Goal: Browse casually

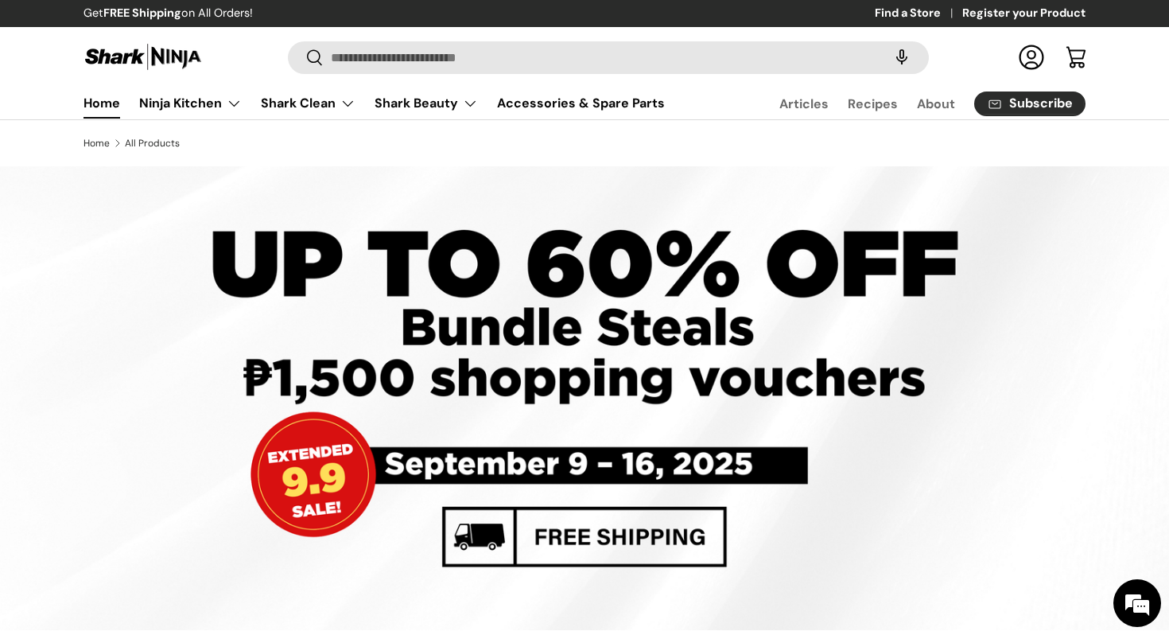
click at [106, 105] on link "Home" at bounding box center [102, 103] width 37 height 31
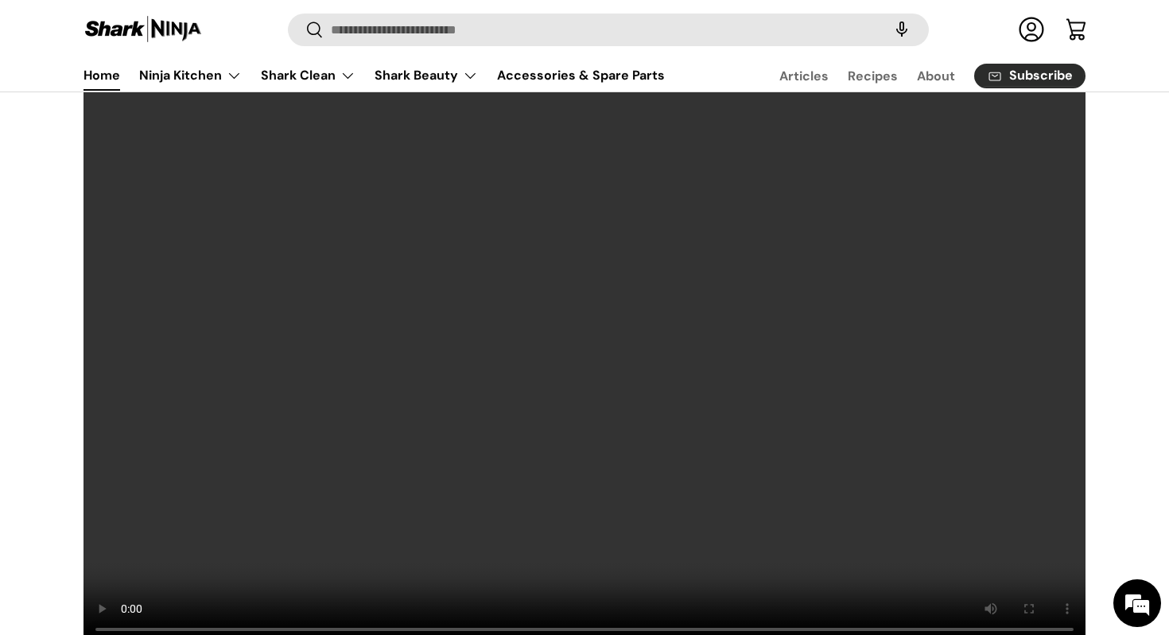
click at [807, 433] on video at bounding box center [585, 364] width 1004 height 566
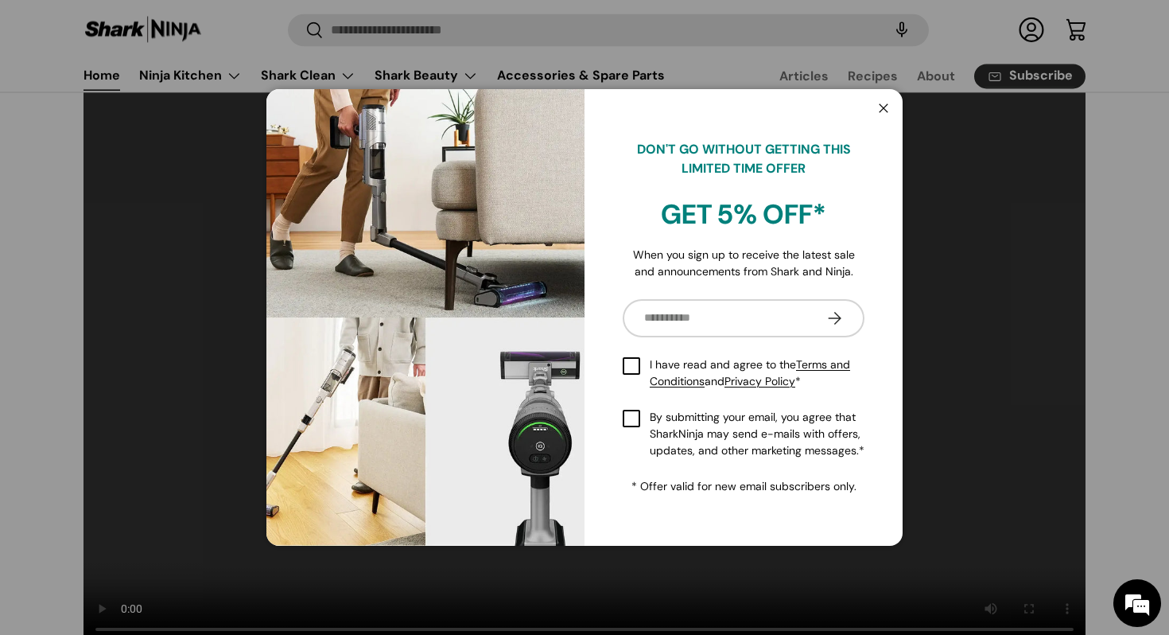
click at [880, 109] on button "Close" at bounding box center [884, 109] width 30 height 33
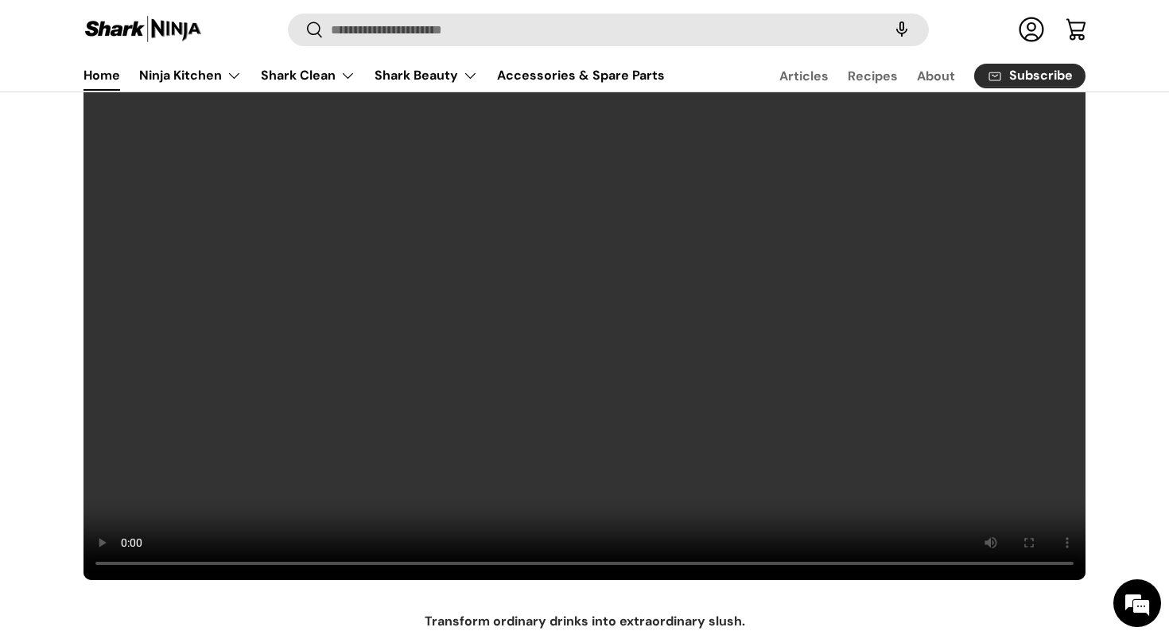
scroll to position [112, 0]
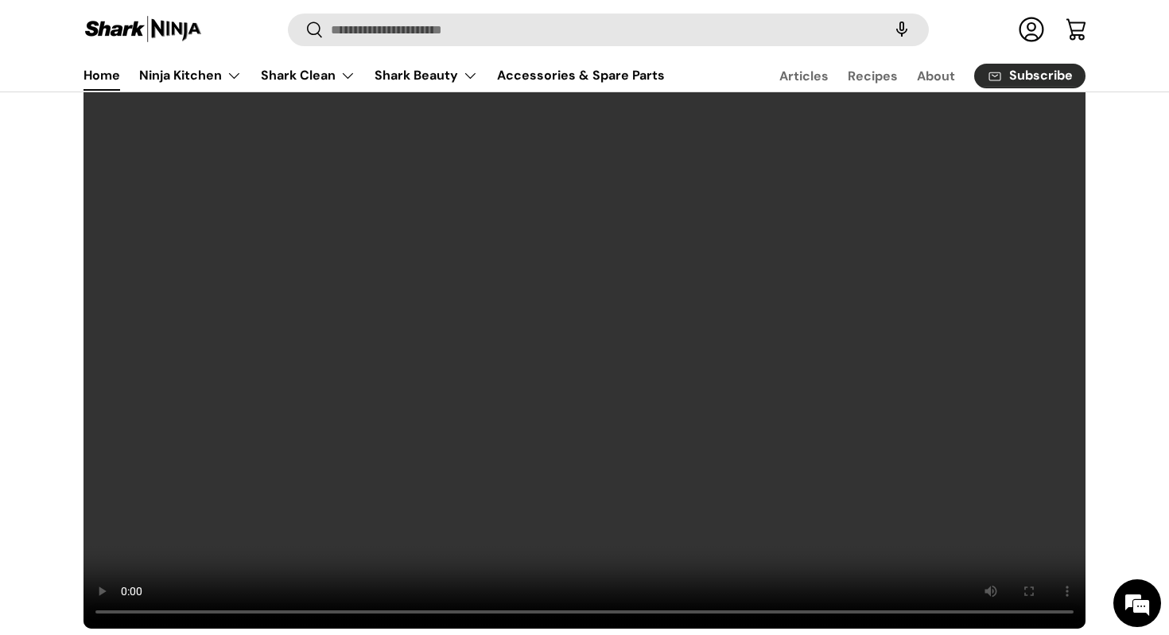
click at [634, 318] on video at bounding box center [585, 347] width 1004 height 566
click at [561, 369] on video at bounding box center [585, 347] width 1004 height 566
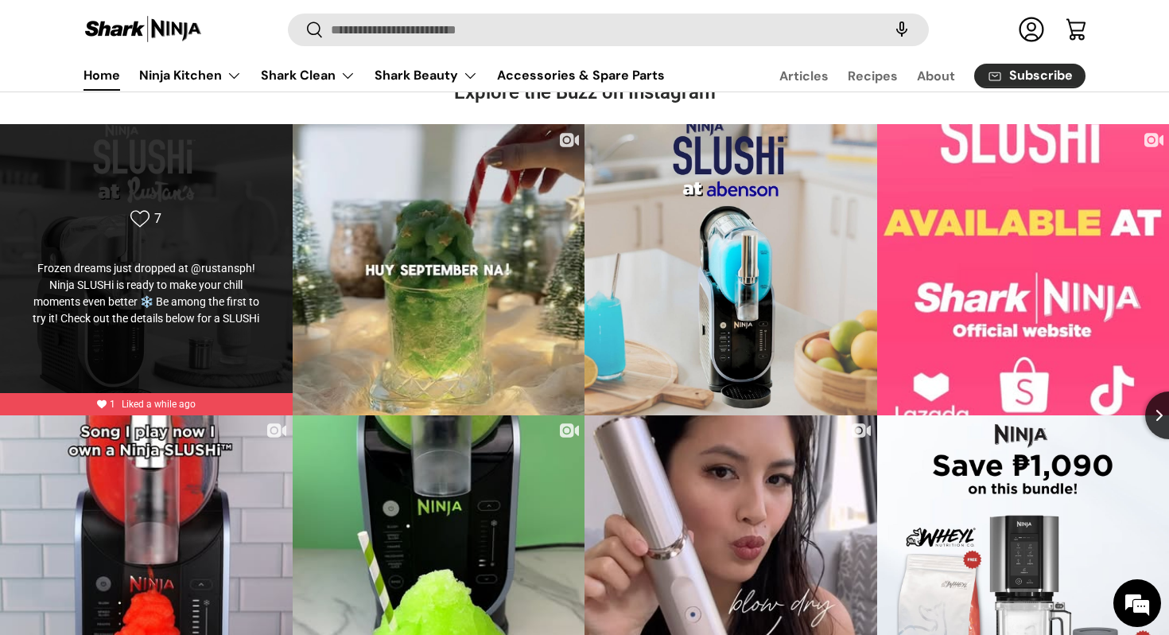
scroll to position [3807, 0]
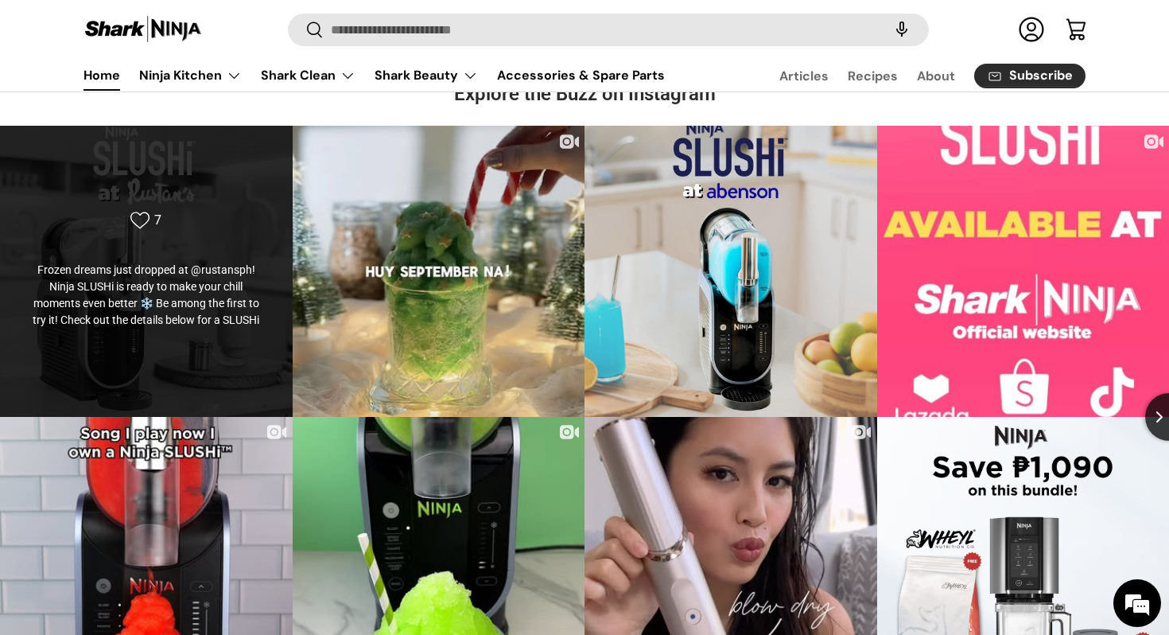
click at [162, 283] on div "Frozen dreams just dropped at @rustansph! Ninja SLUSHi is ready to make your ch…" at bounding box center [146, 295] width 235 height 67
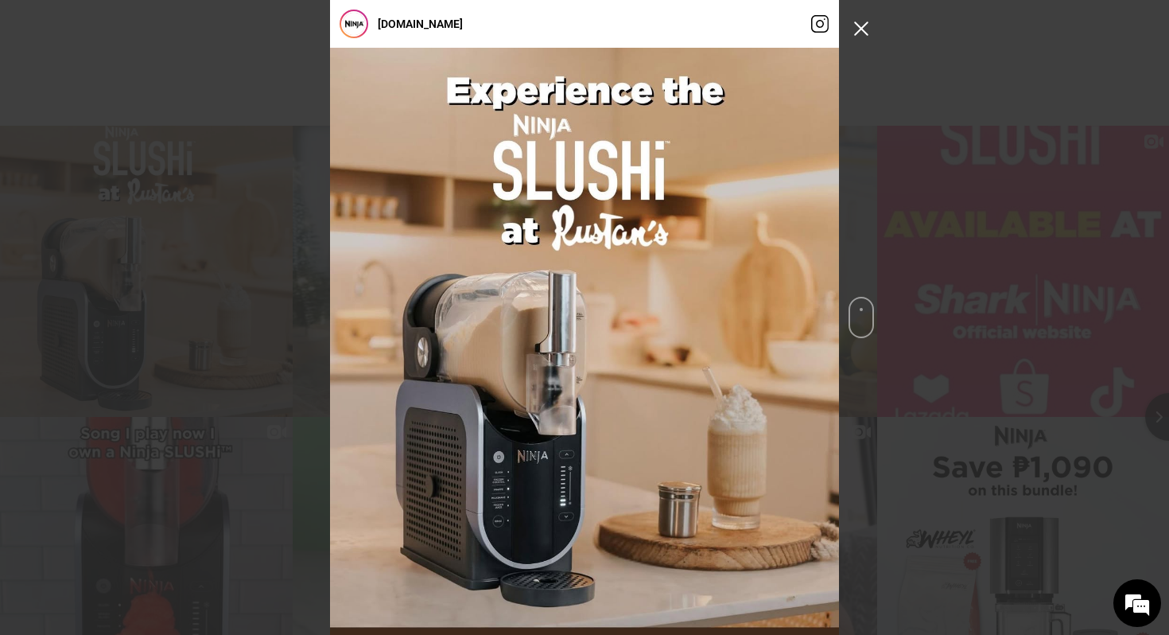
click at [862, 24] on button "Close Instagram Feed Popup" at bounding box center [861, 28] width 25 height 25
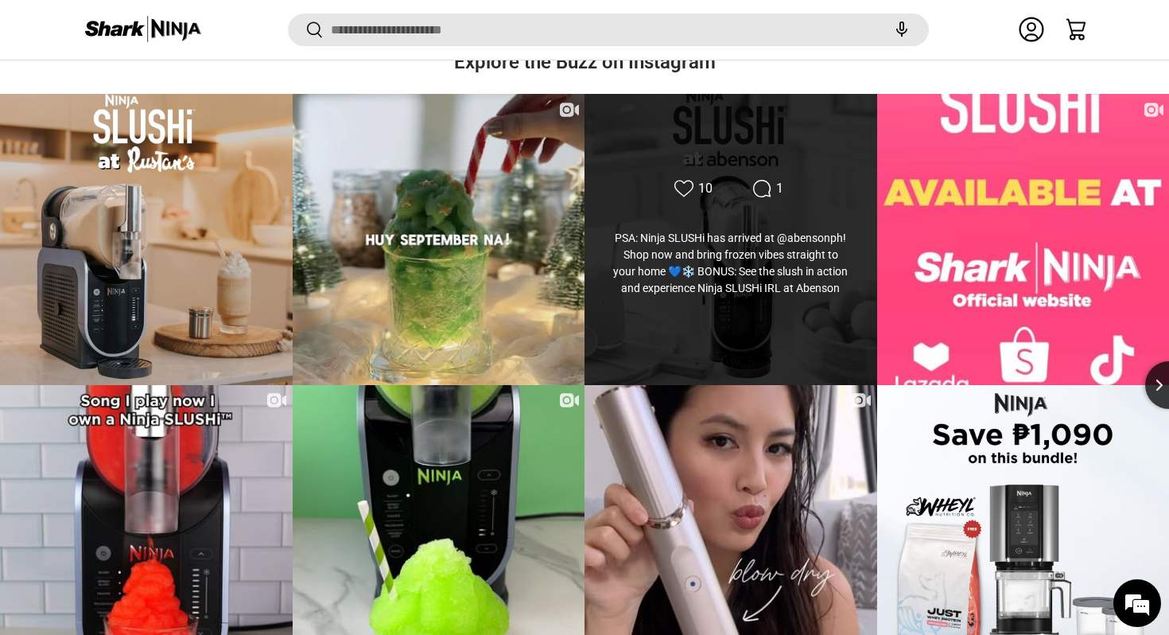
scroll to position [3920, 0]
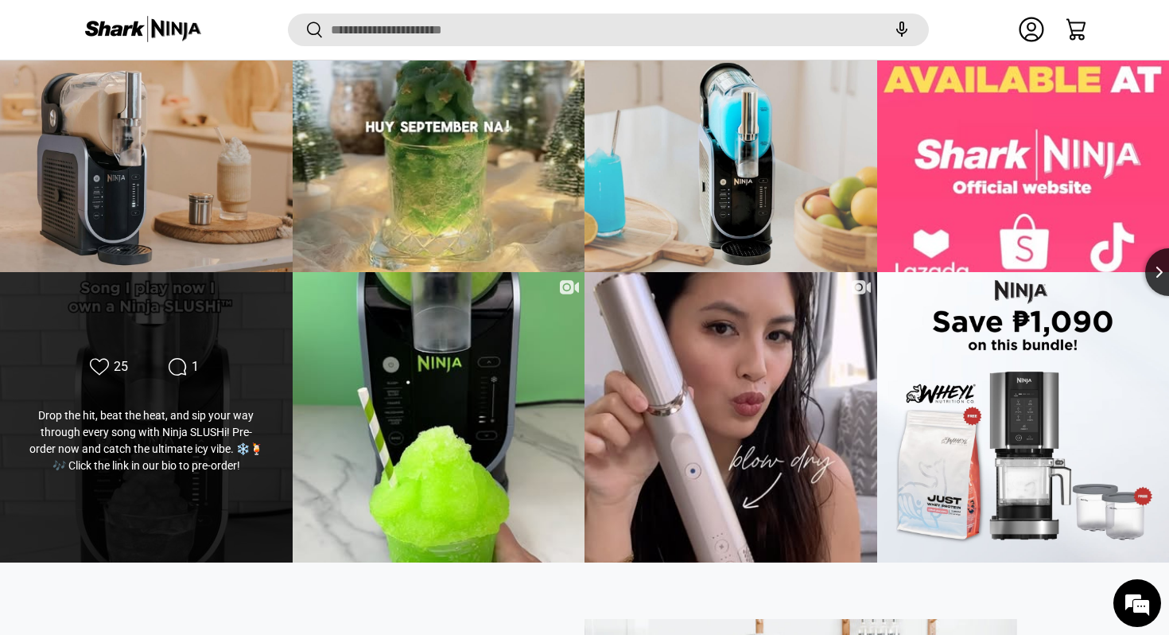
click at [191, 447] on div "Drop the hit, beat the heat, and sip your way through every song with Ninja SLU…" at bounding box center [146, 440] width 235 height 67
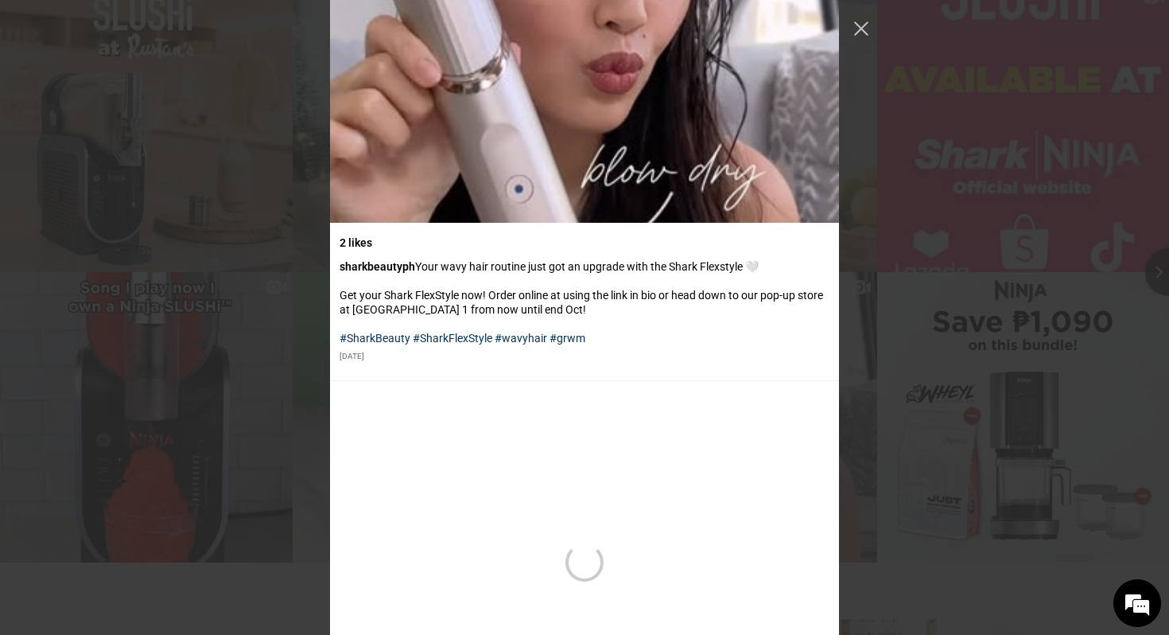
scroll to position [3526, 0]
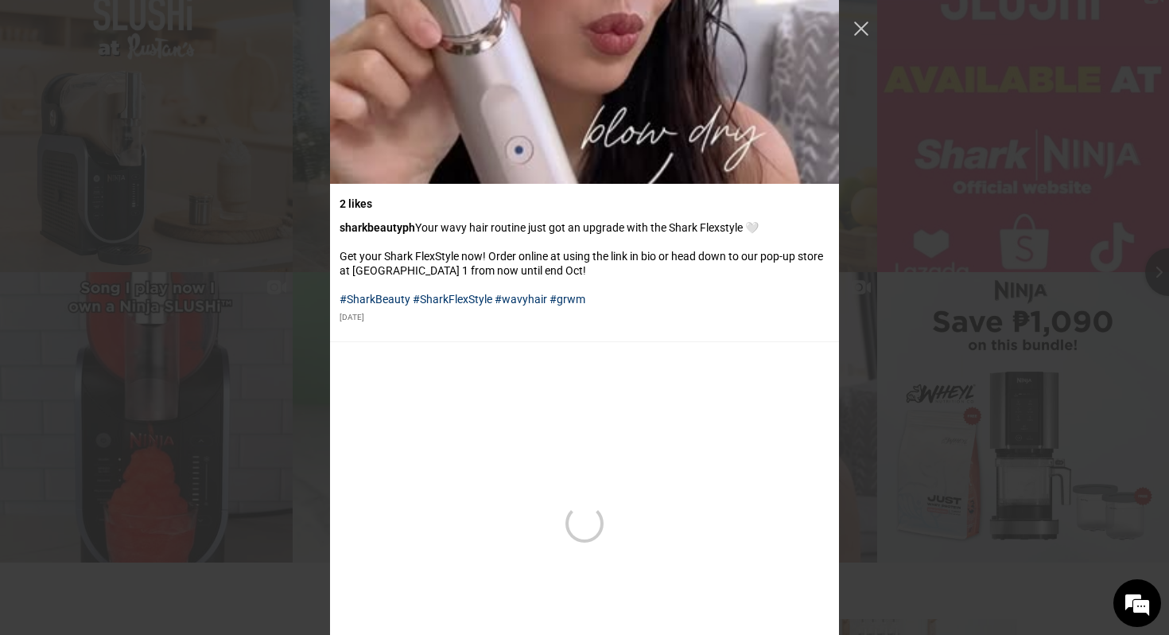
click at [298, 336] on div "[DOMAIN_NAME]" at bounding box center [584, 317] width 1169 height 635
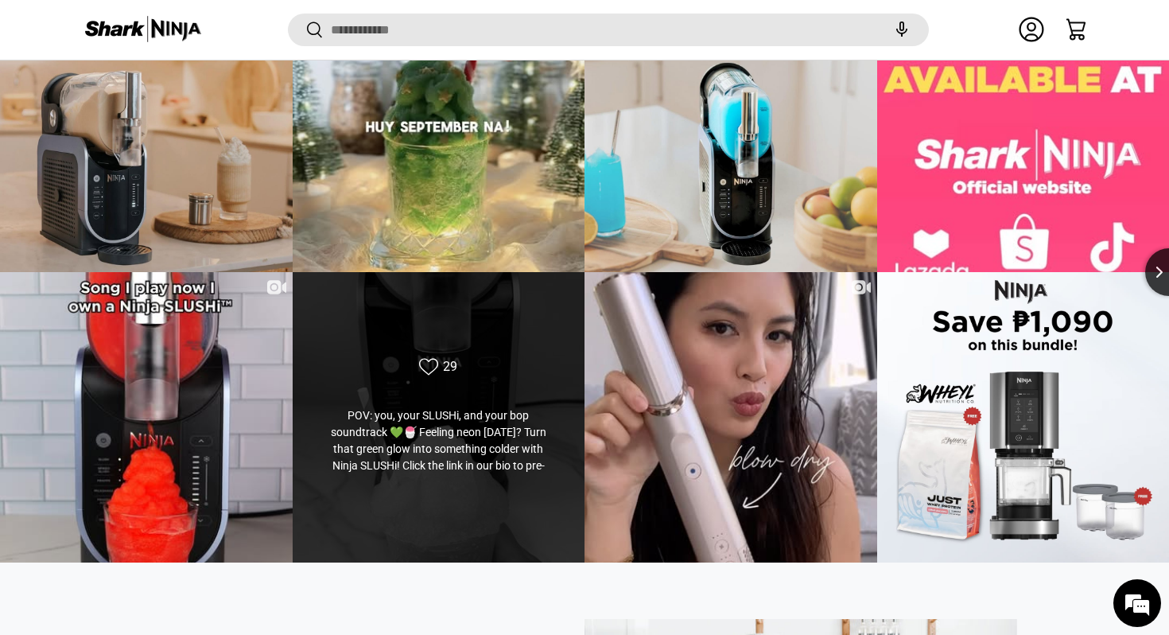
click at [386, 360] on div "Likes Count 29" at bounding box center [438, 368] width 235 height 22
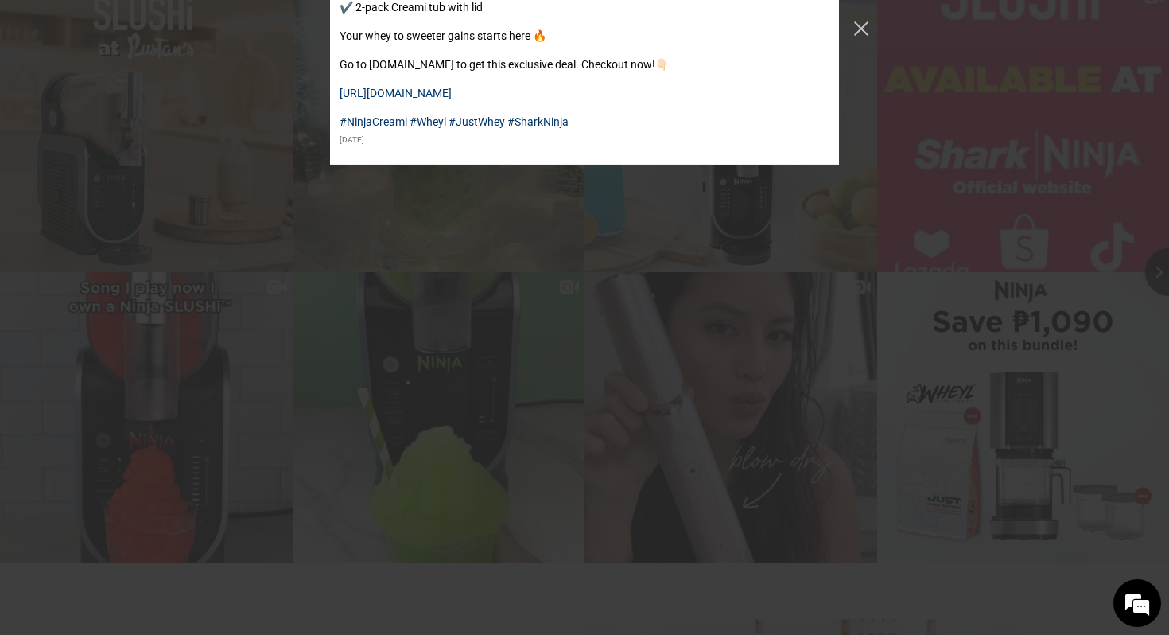
scroll to position [4564, 0]
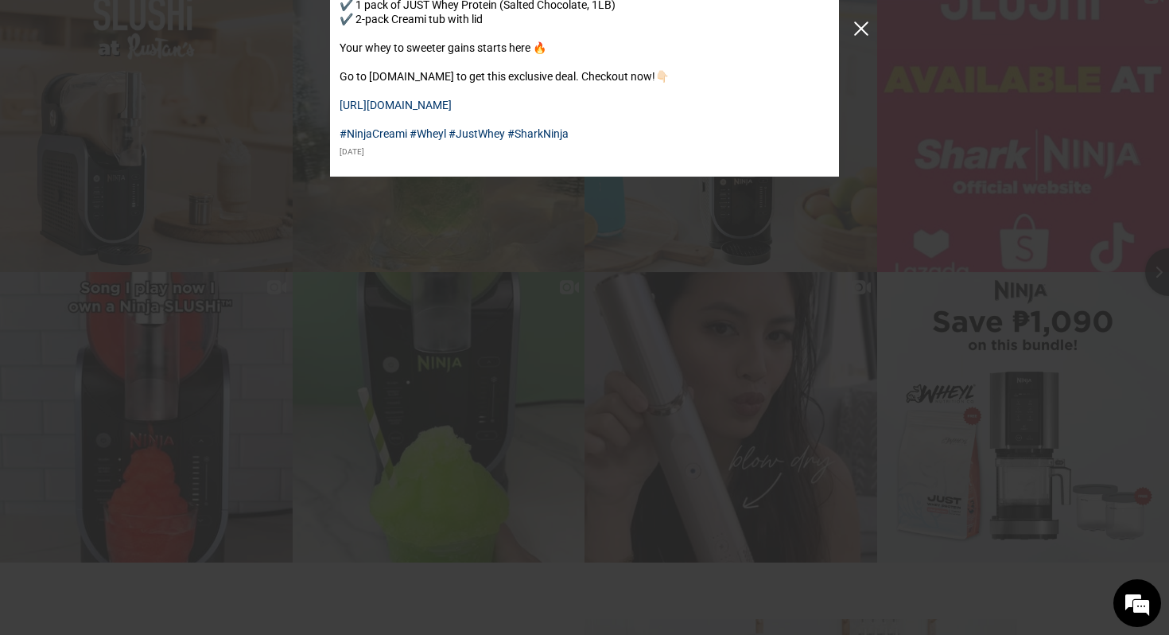
click at [854, 33] on button "Close Instagram Feed Popup" at bounding box center [861, 28] width 25 height 25
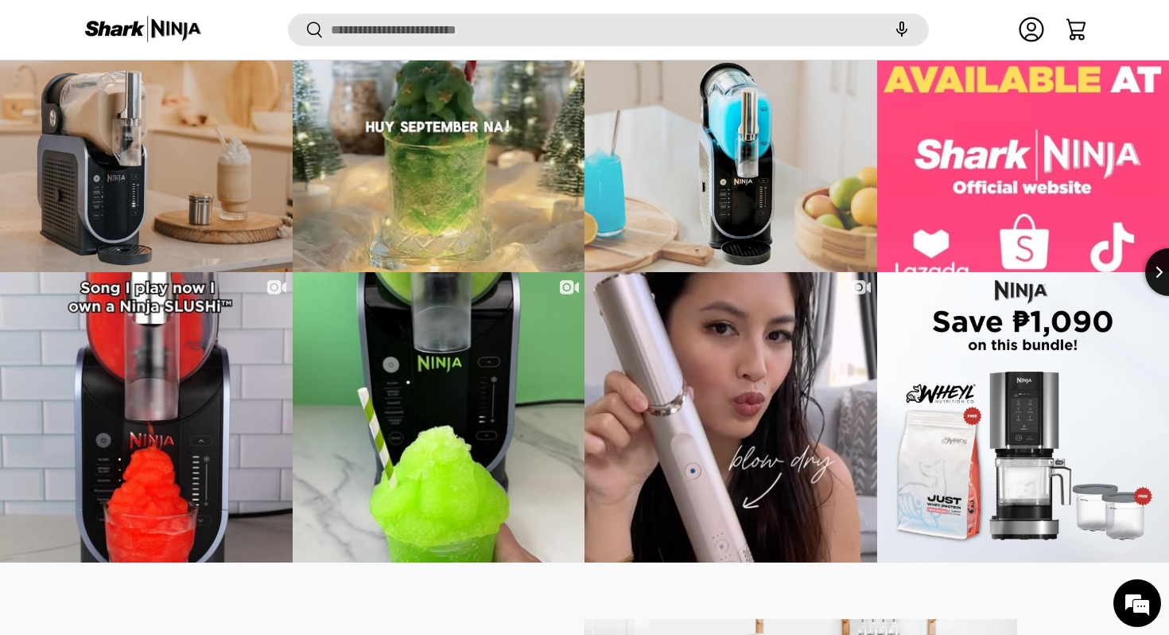
click at [1164, 281] on button "Next slide" at bounding box center [1170, 272] width 48 height 48
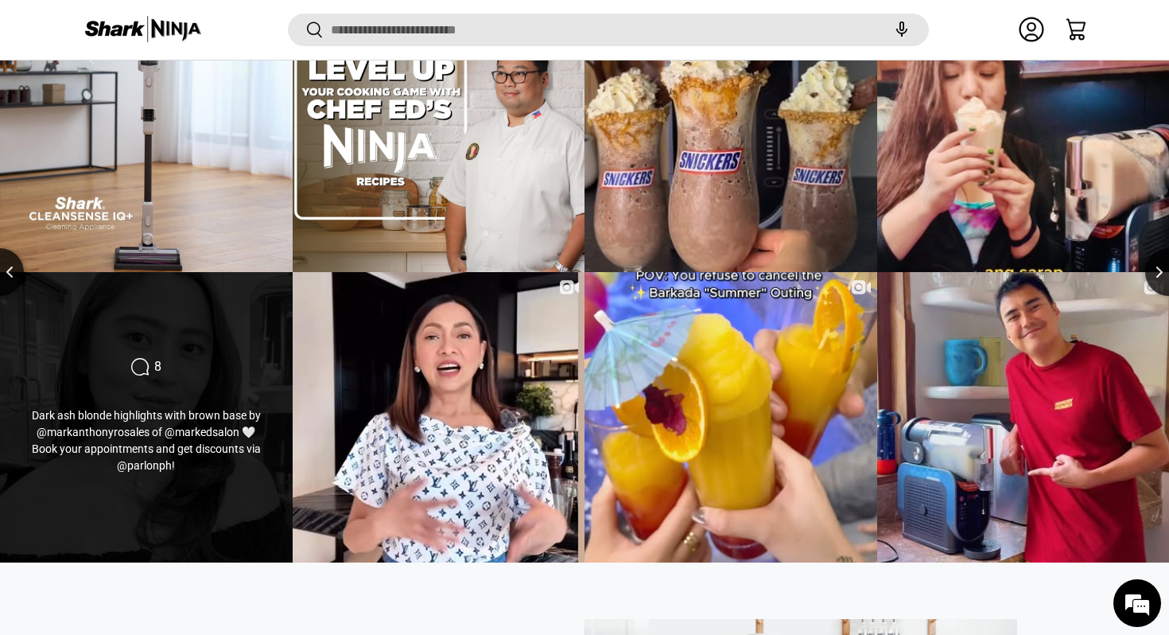
click at [238, 347] on div "Comments Count 8 Dark ash blonde highlights with brown base by @markanthonyrosa…" at bounding box center [146, 417] width 294 height 293
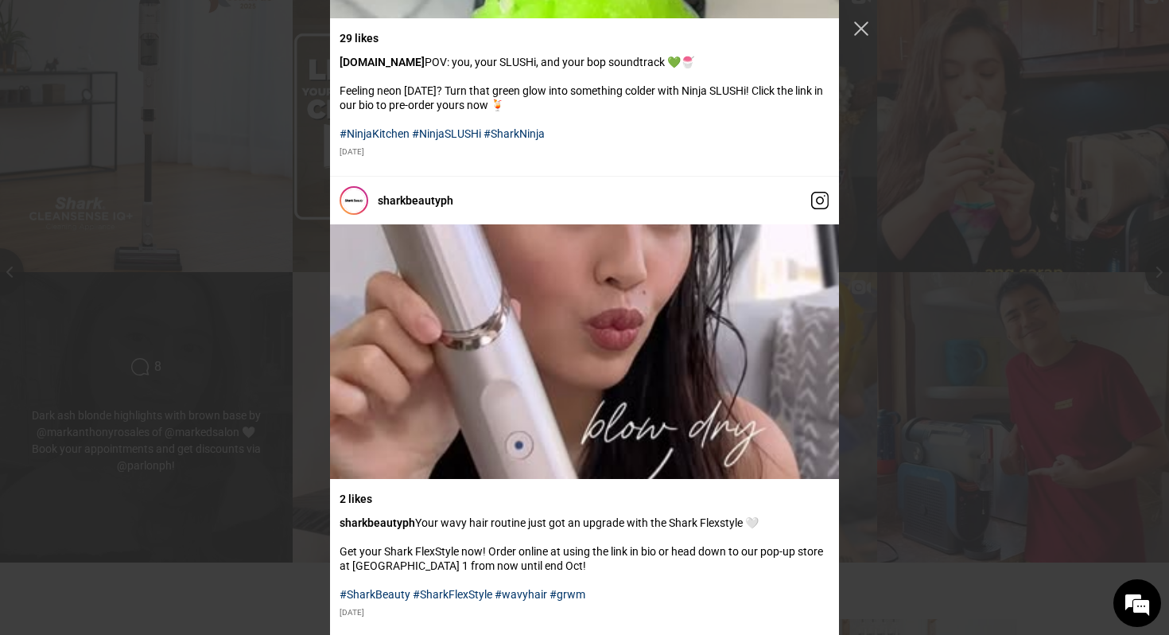
scroll to position [8347, 0]
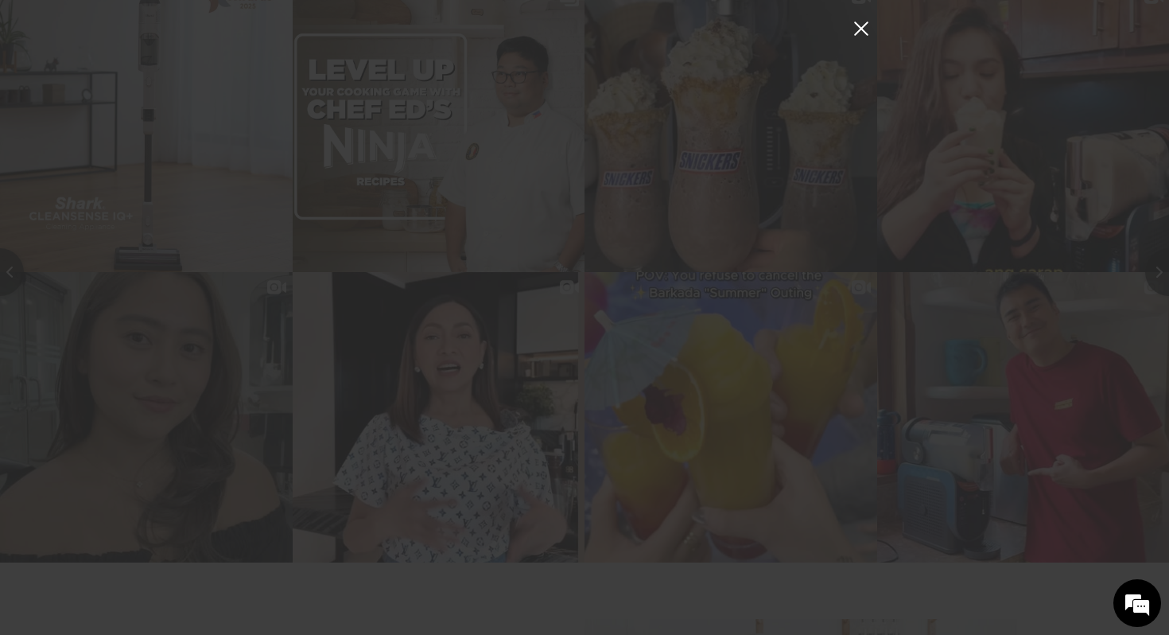
click at [860, 29] on button "Close Instagram Feed Popup" at bounding box center [861, 28] width 25 height 25
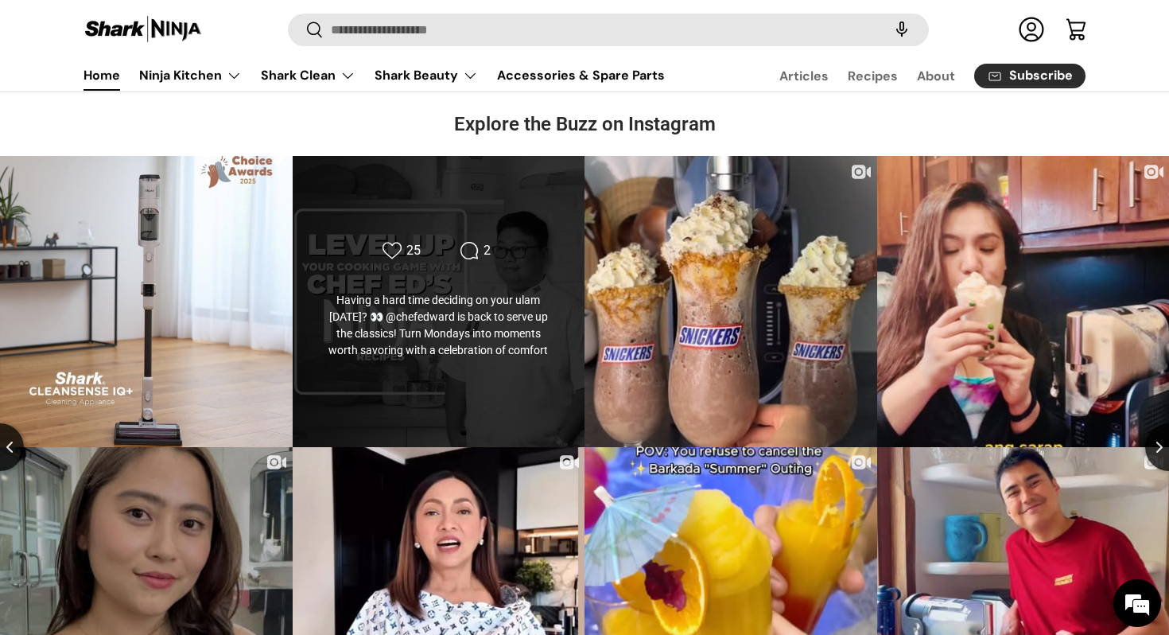
scroll to position [3775, 0]
